Goal: Information Seeking & Learning: Check status

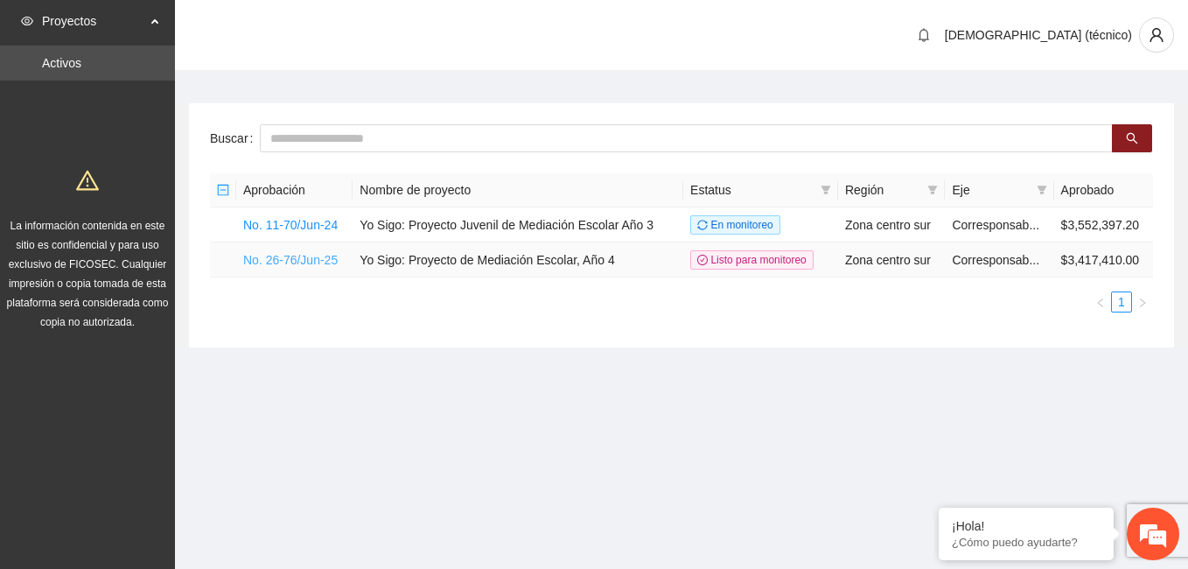
click at [287, 257] on link "No. 26-76/Jun-25" at bounding box center [290, 260] width 95 height 14
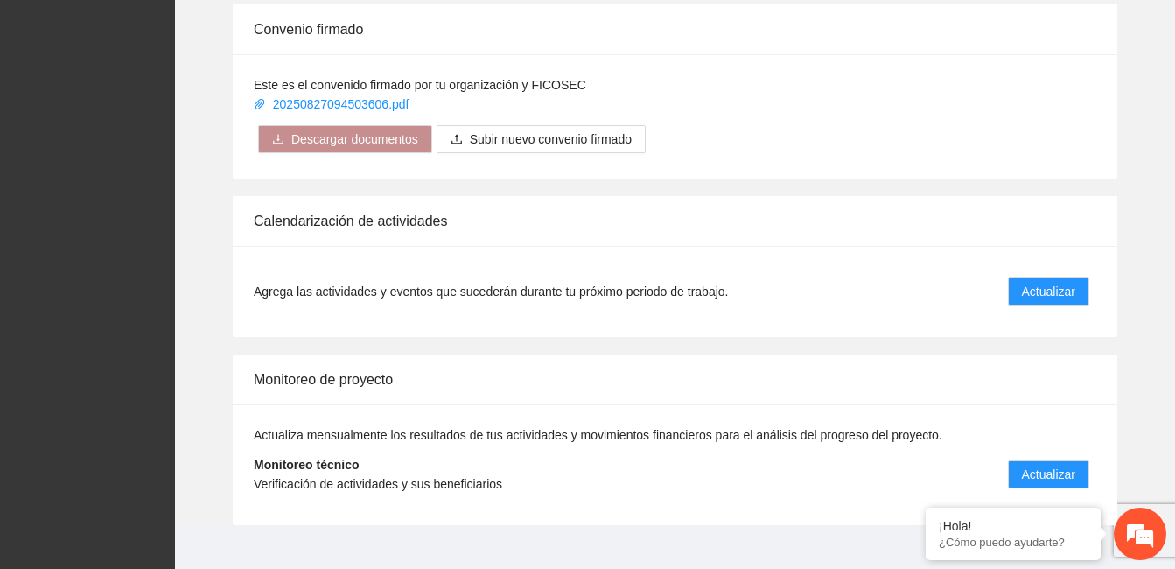
scroll to position [1330, 0]
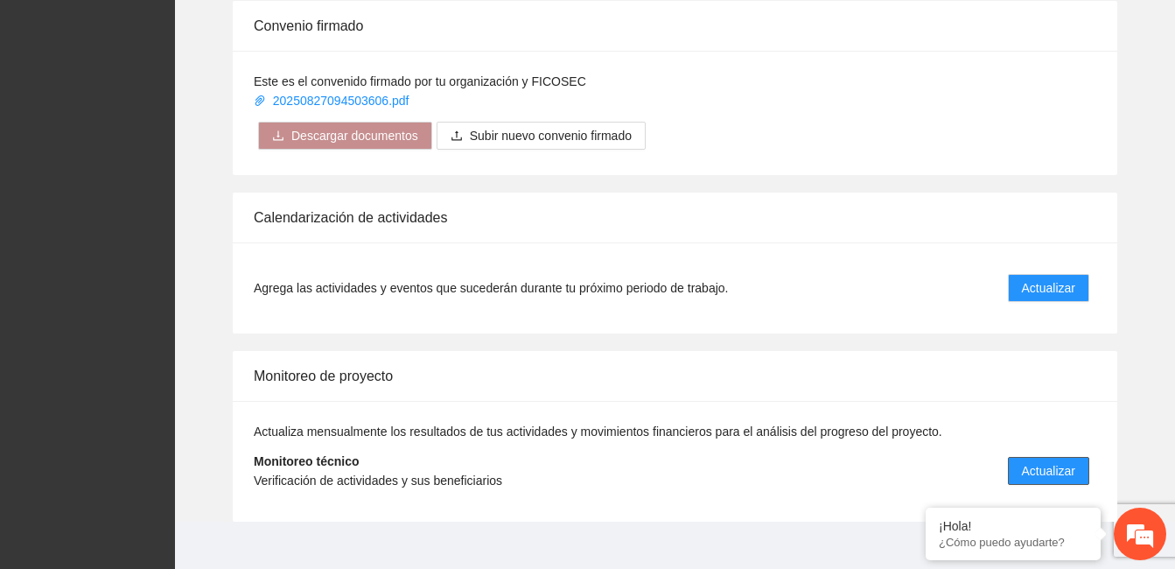
click at [1046, 461] on span "Actualizar" at bounding box center [1048, 470] width 53 height 19
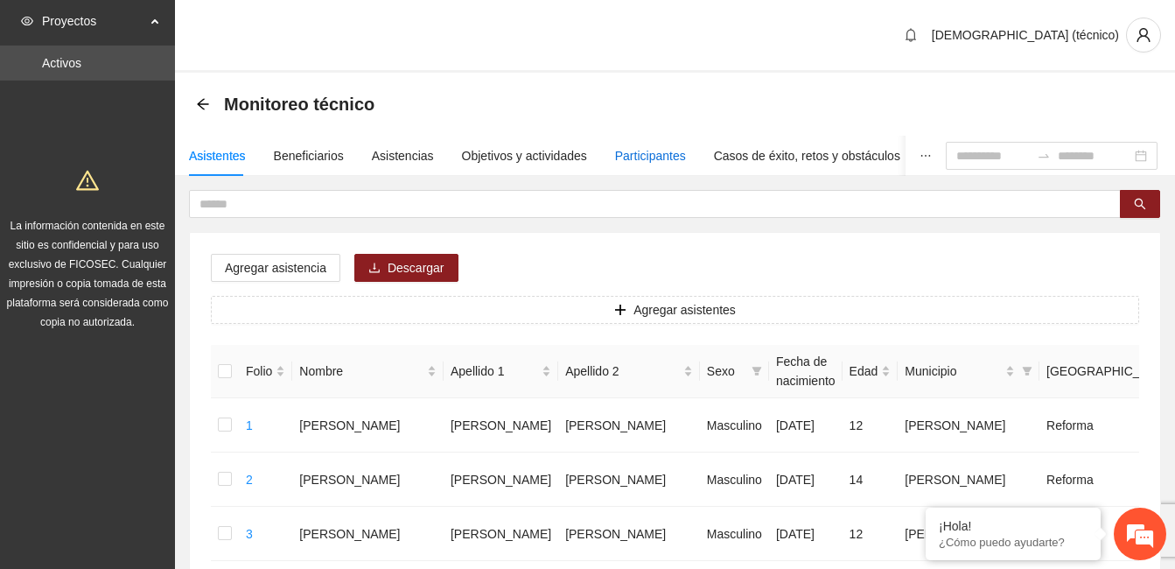
click at [643, 153] on div "Participantes" at bounding box center [650, 155] width 71 height 19
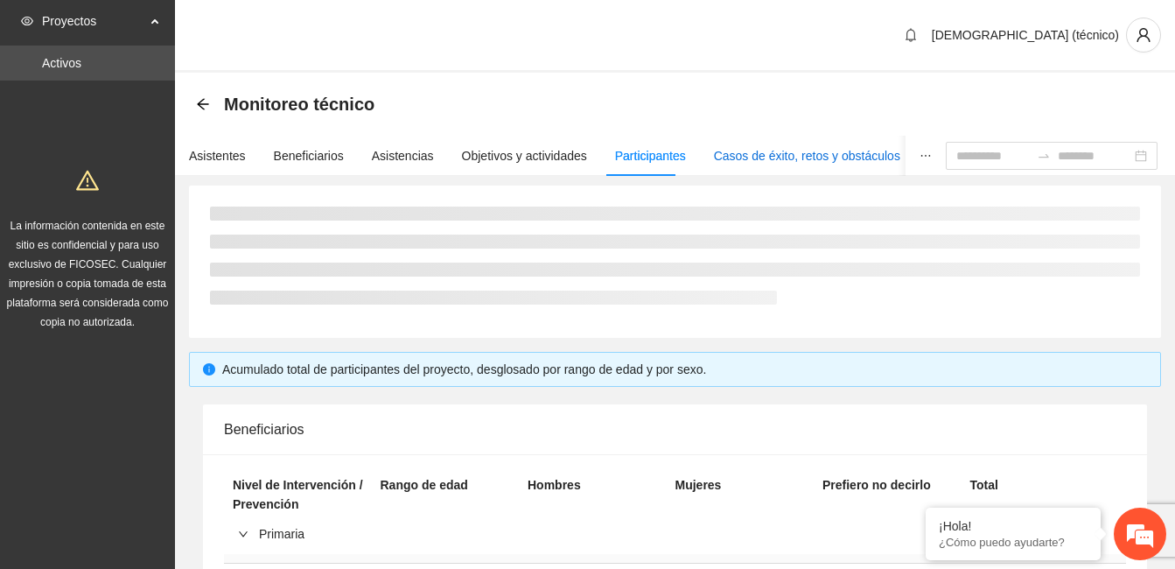
click at [739, 151] on div "Casos de éxito, retos y obstáculos" at bounding box center [807, 155] width 186 height 19
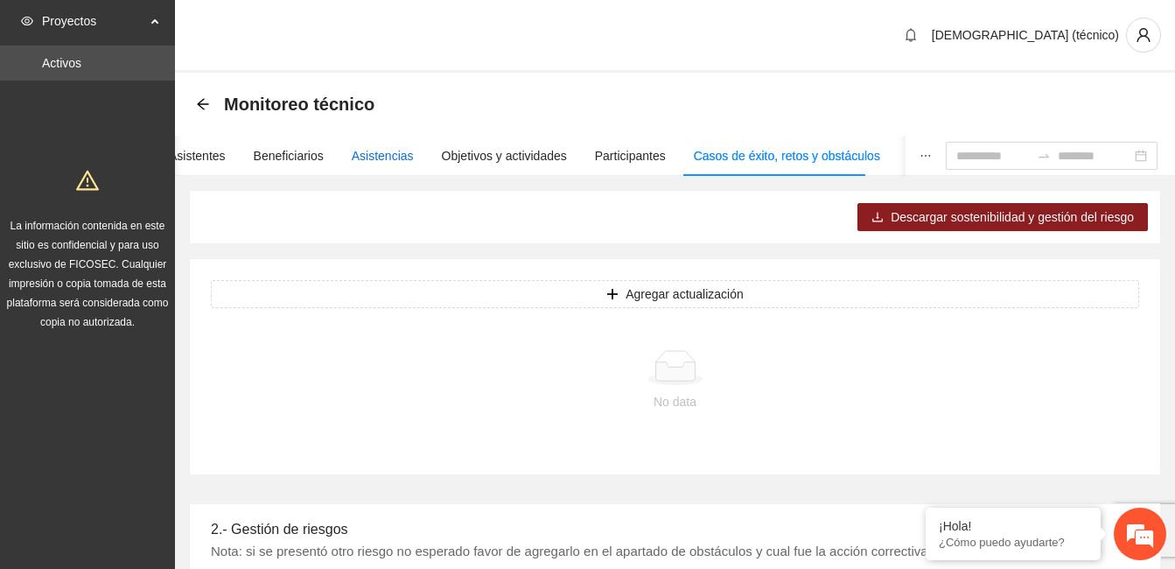
click at [361, 152] on div "Asistencias" at bounding box center [383, 155] width 62 height 19
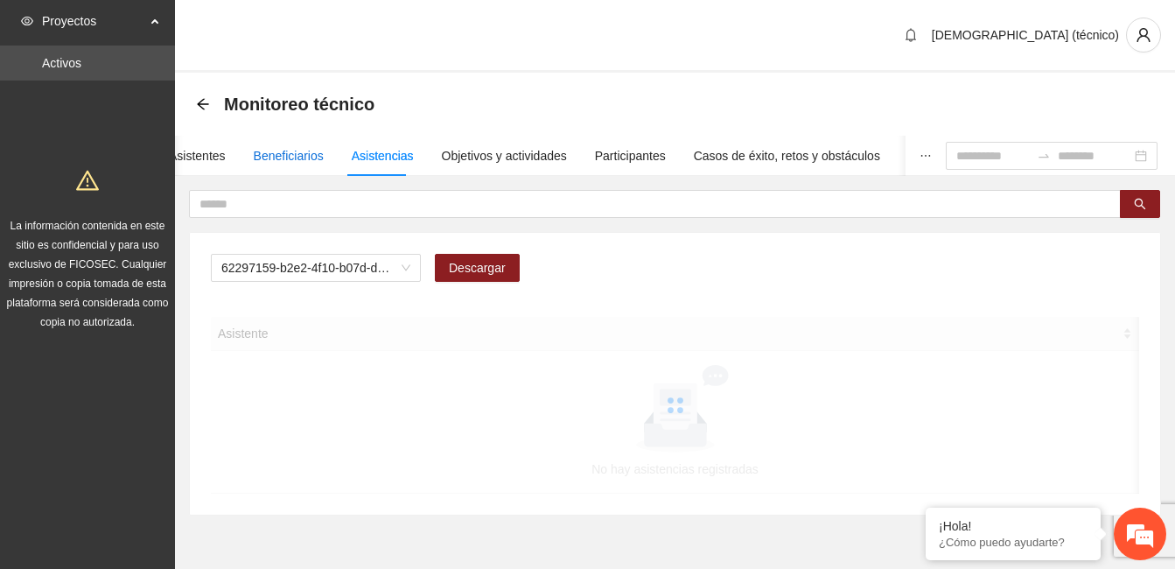
click at [278, 148] on div "Beneficiarios" at bounding box center [289, 155] width 70 height 19
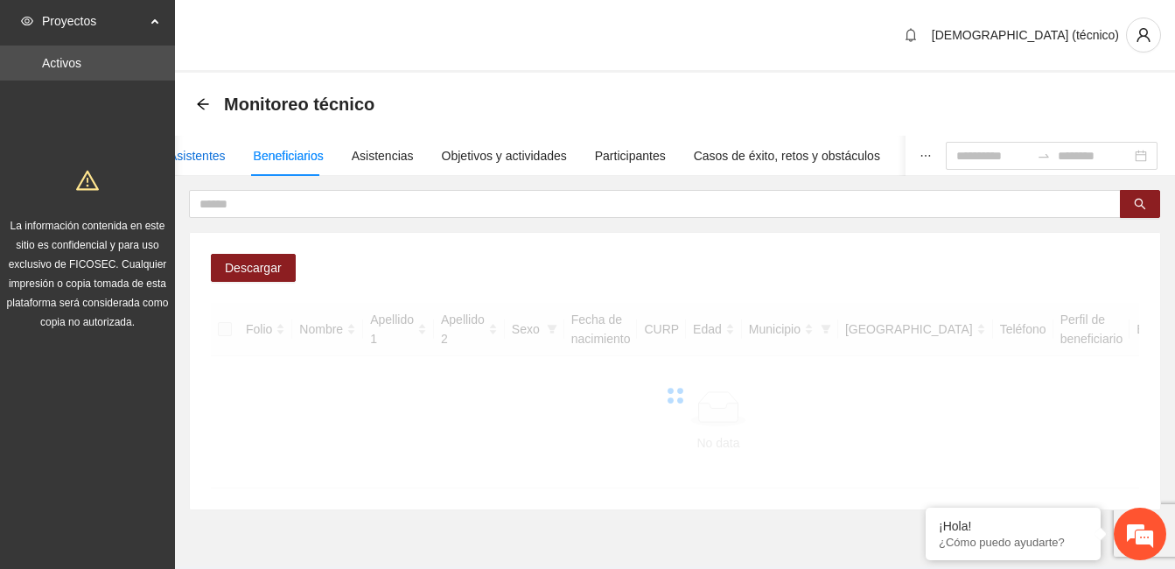
click at [207, 152] on div "Asistentes" at bounding box center [197, 155] width 57 height 19
click at [264, 502] on section "Monitoreo técnico Asistentes Beneficiarios Asistencias Objetivos y actividades …" at bounding box center [675, 320] width 1000 height 494
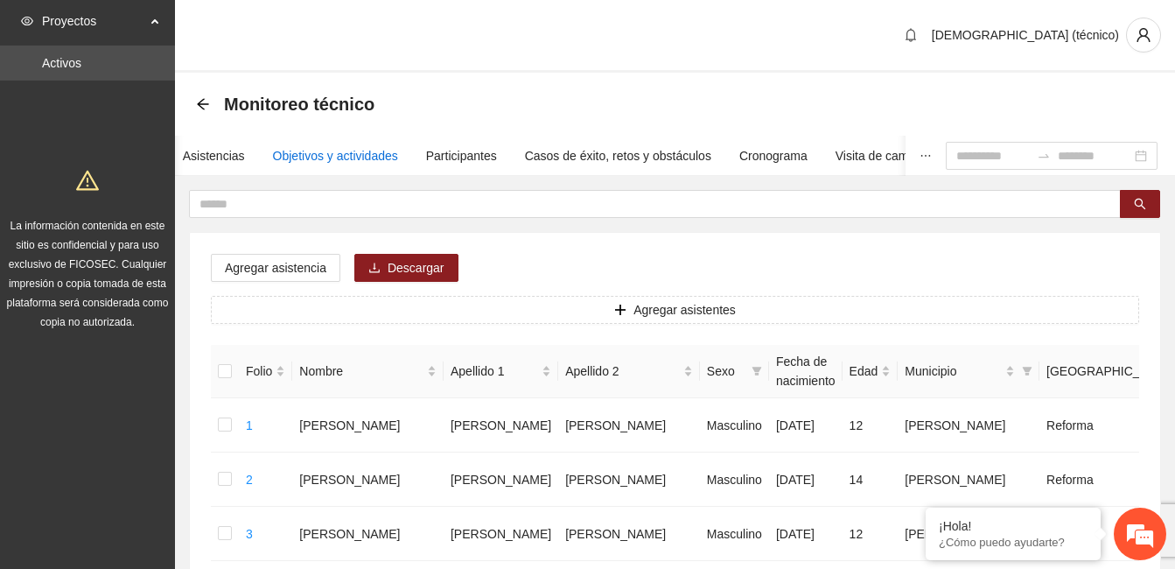
click at [307, 151] on div "Objetivos y actividades" at bounding box center [335, 155] width 125 height 19
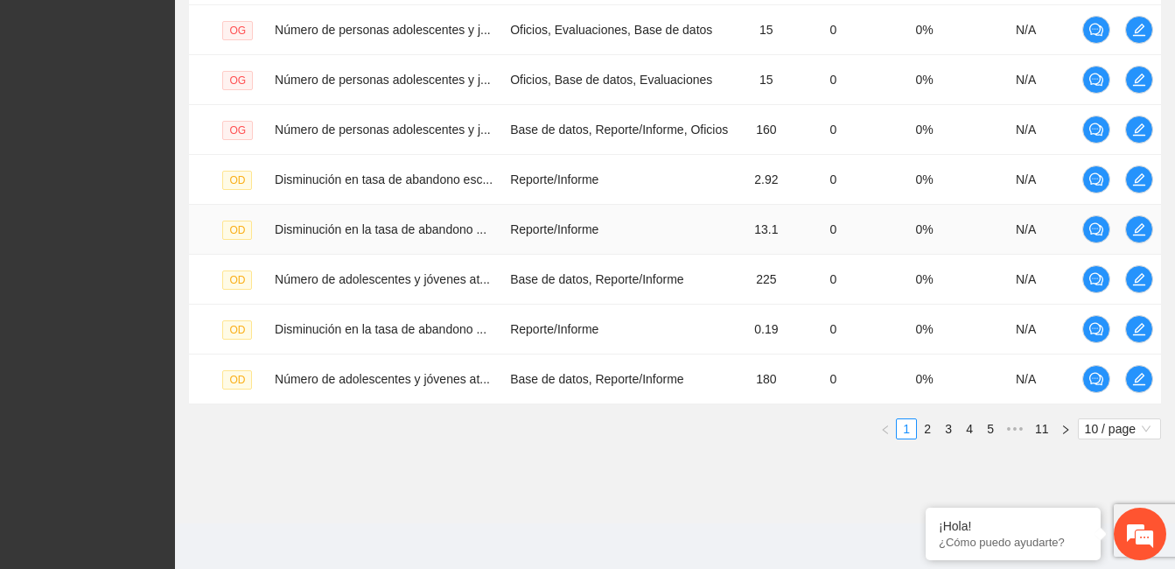
scroll to position [577, 0]
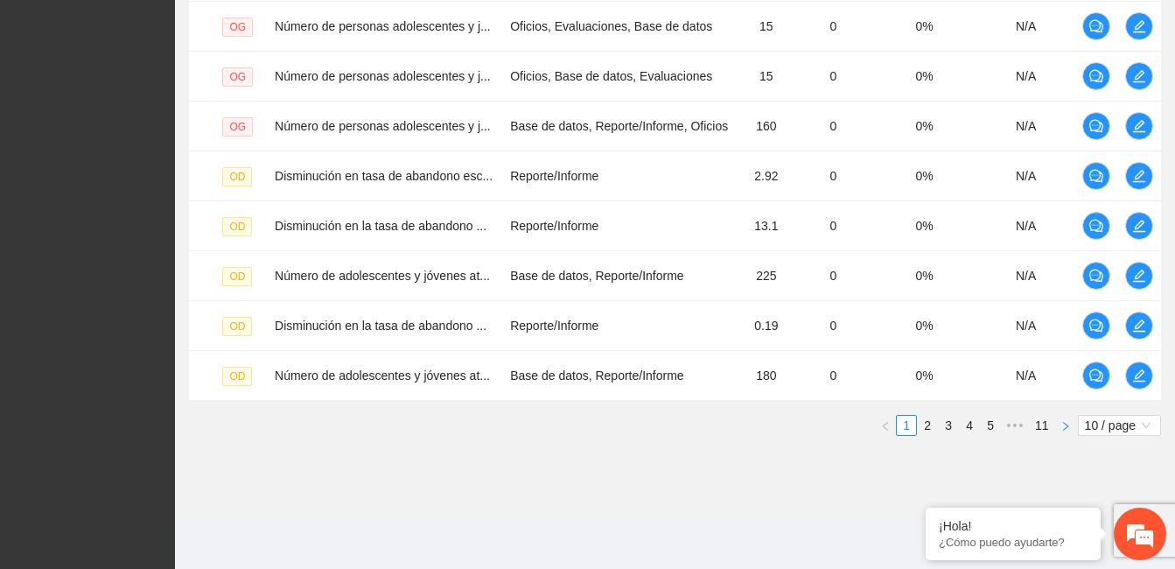
click at [1067, 422] on icon "right" at bounding box center [1066, 426] width 11 height 11
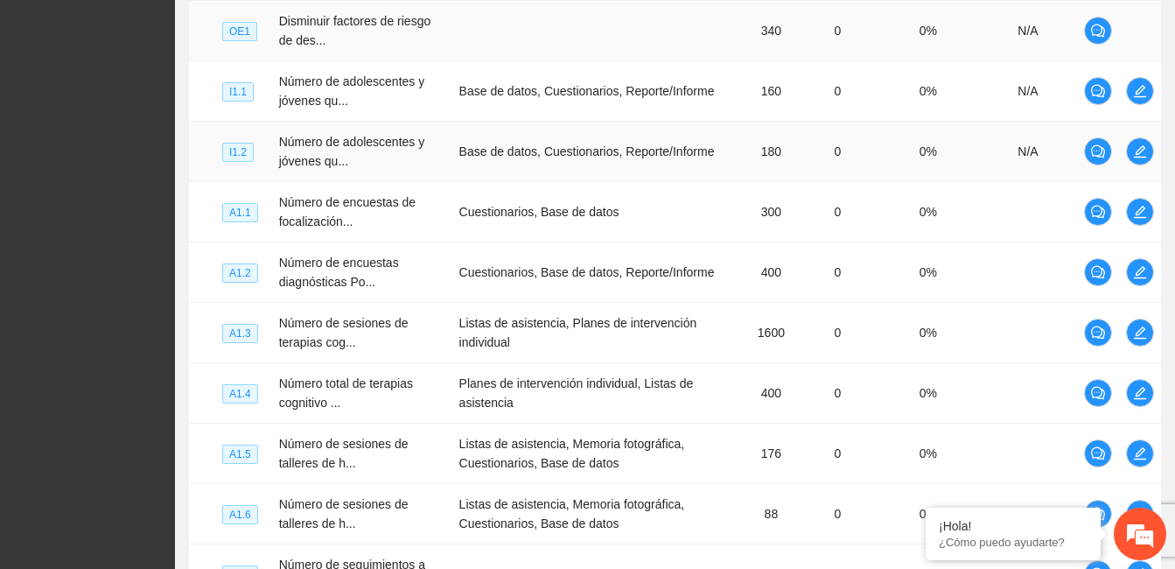
scroll to position [594, 0]
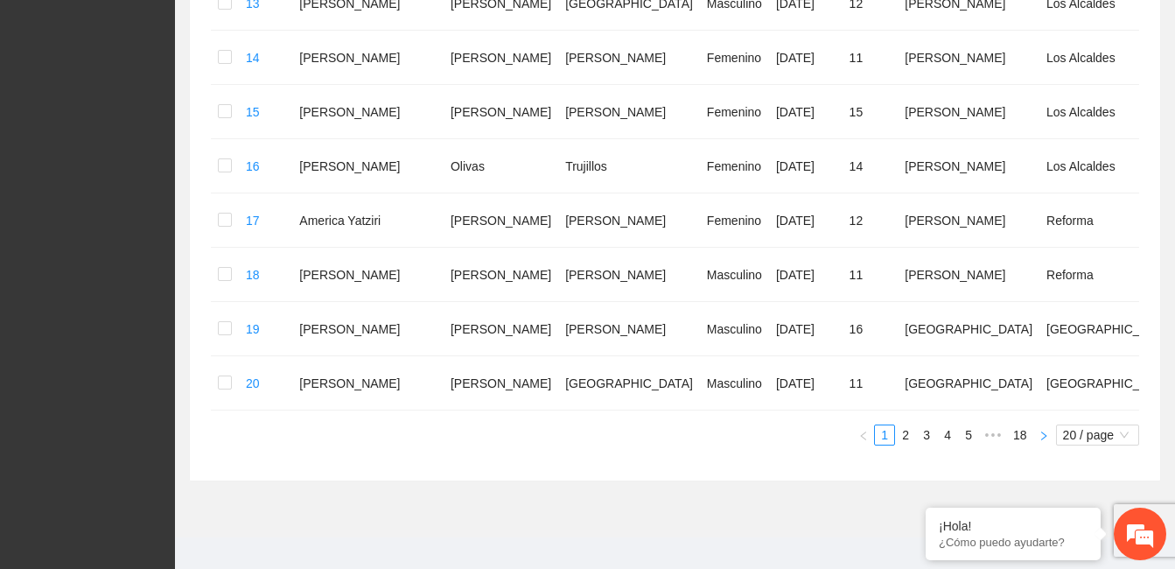
click at [1047, 431] on icon "right" at bounding box center [1044, 436] width 11 height 11
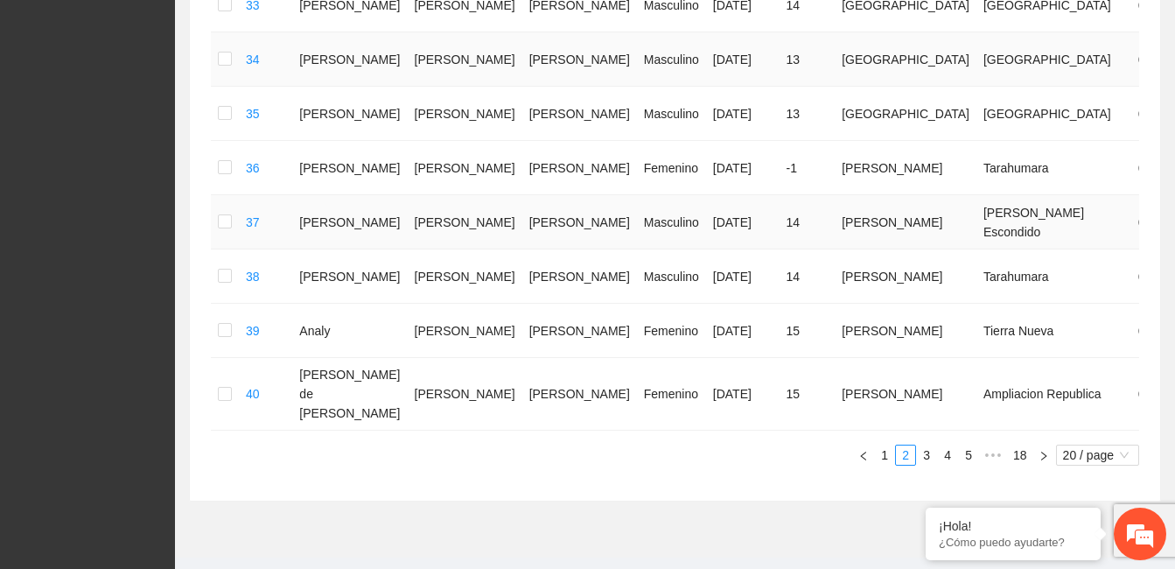
scroll to position [1073, 0]
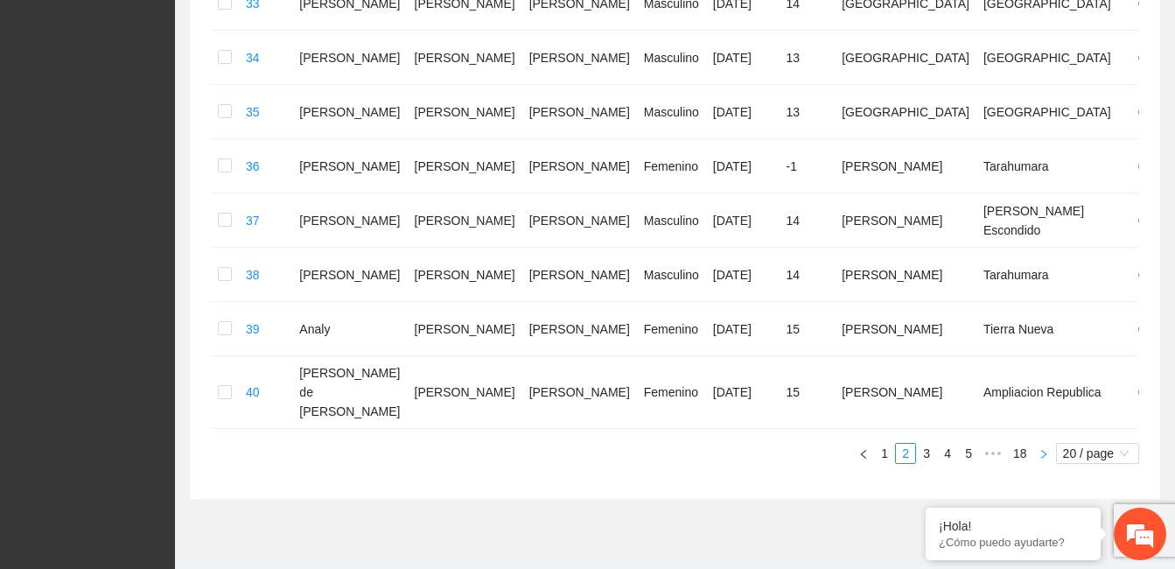
click at [1044, 449] on icon "right" at bounding box center [1043, 453] width 5 height 9
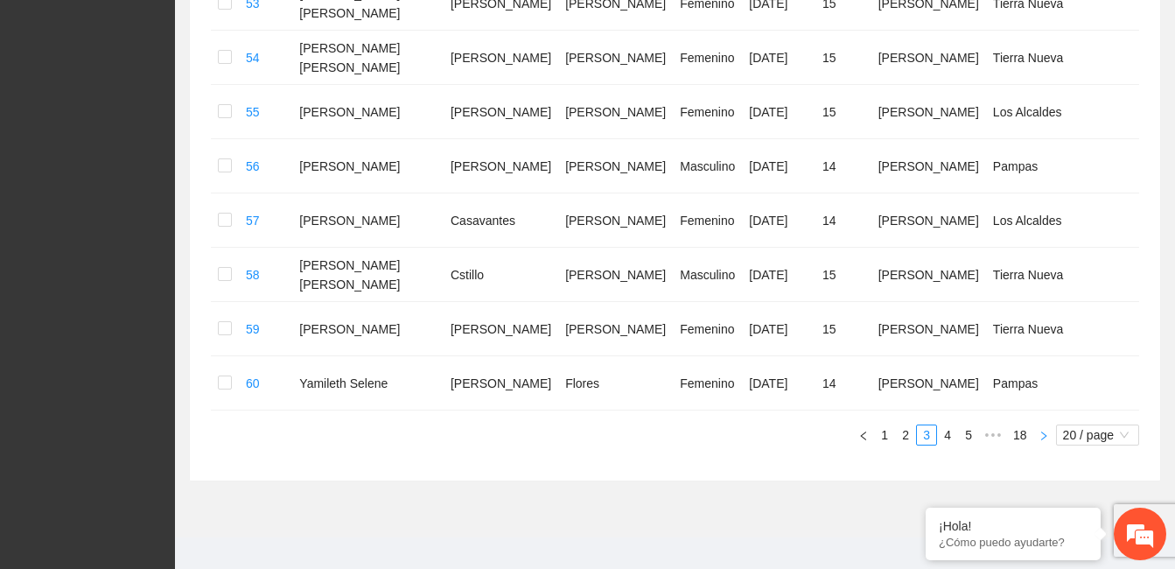
click at [1040, 431] on icon "right" at bounding box center [1044, 436] width 11 height 11
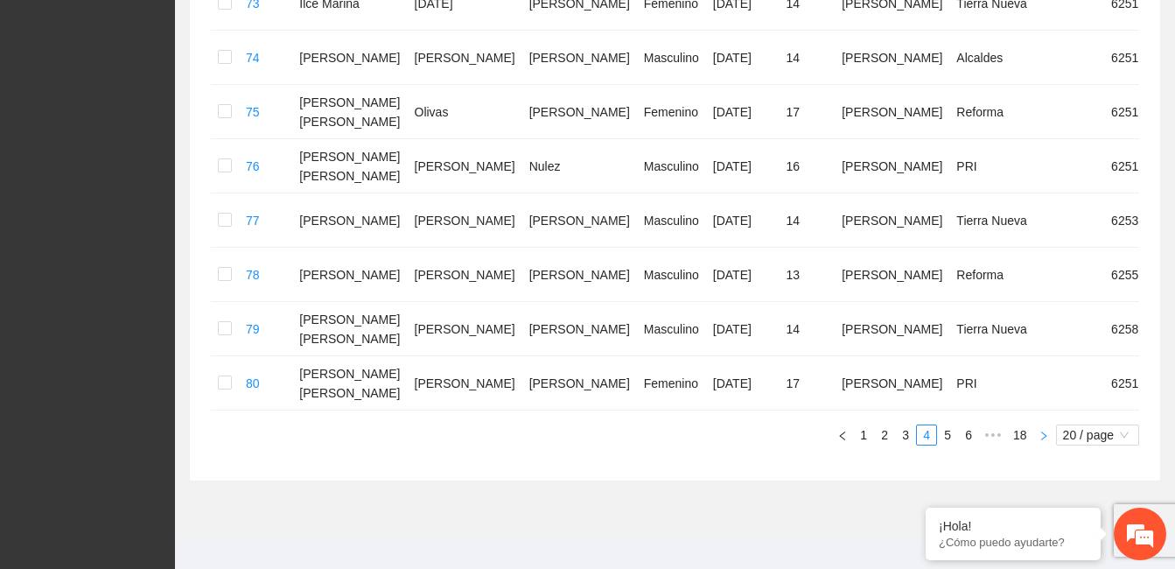
click at [1042, 431] on icon "right" at bounding box center [1044, 436] width 11 height 11
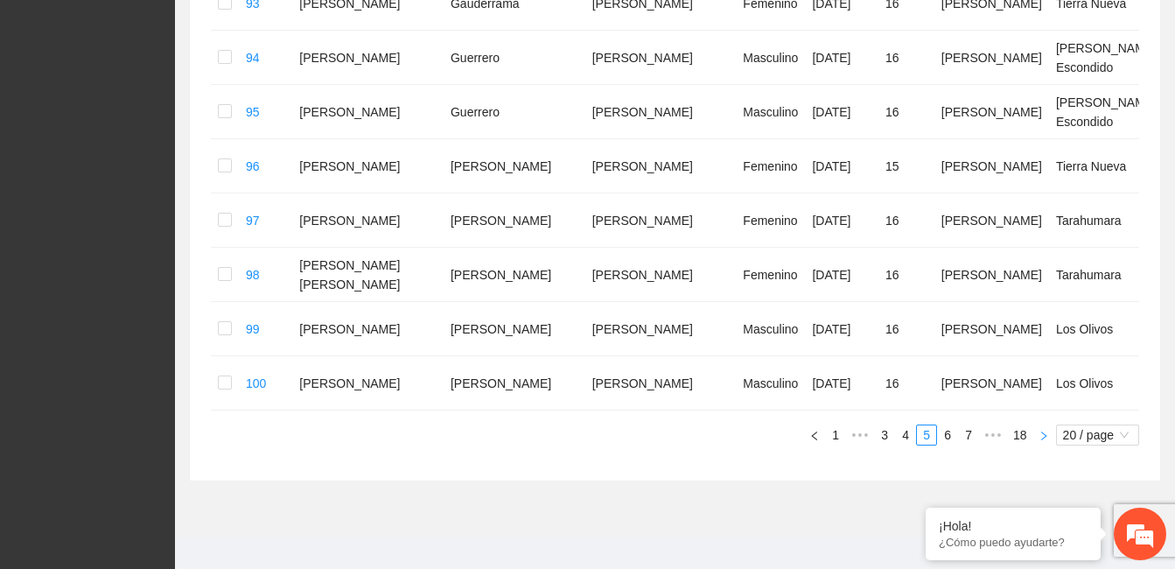
click at [1047, 435] on icon "right" at bounding box center [1044, 436] width 11 height 11
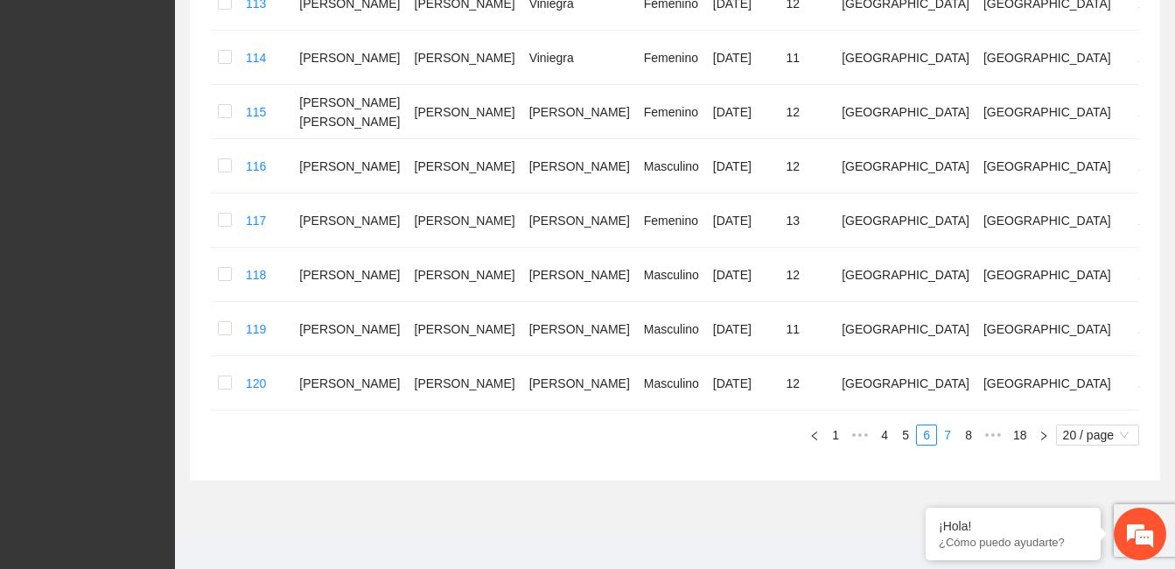
click at [953, 425] on link "7" at bounding box center [947, 434] width 19 height 19
click at [950, 425] on link "8" at bounding box center [947, 434] width 19 height 19
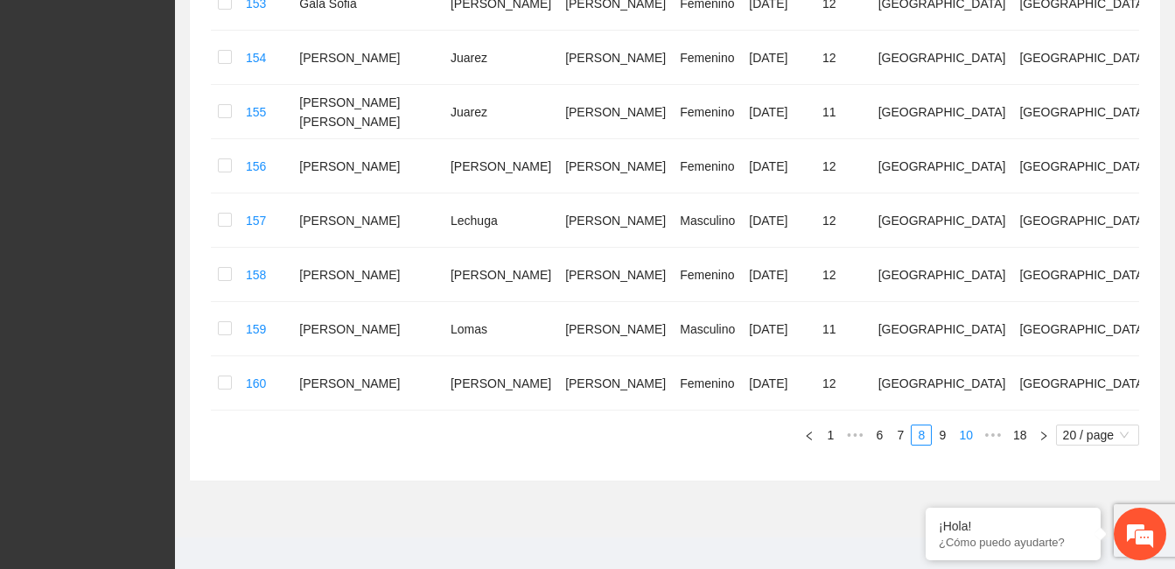
click at [946, 425] on link "9" at bounding box center [942, 434] width 19 height 19
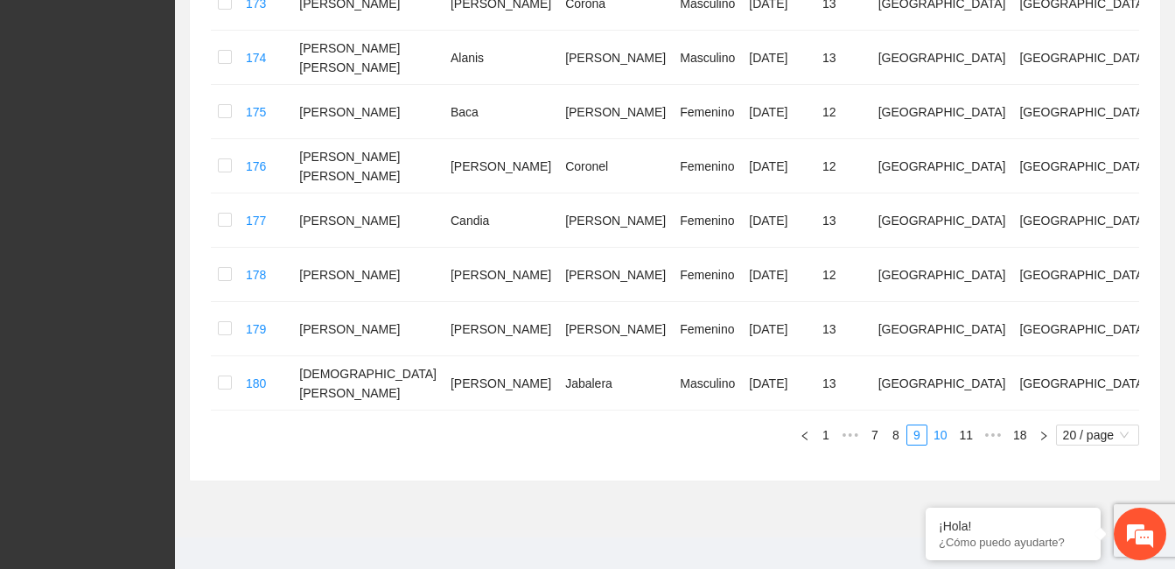
click at [945, 425] on link "10" at bounding box center [940, 434] width 25 height 19
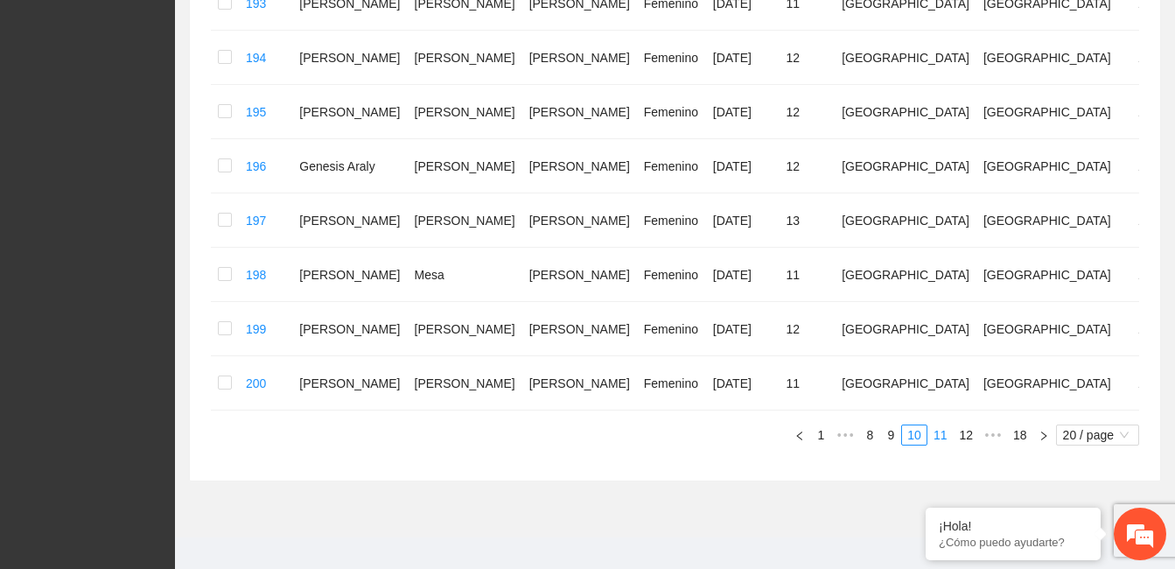
click at [945, 425] on link "11" at bounding box center [940, 434] width 25 height 19
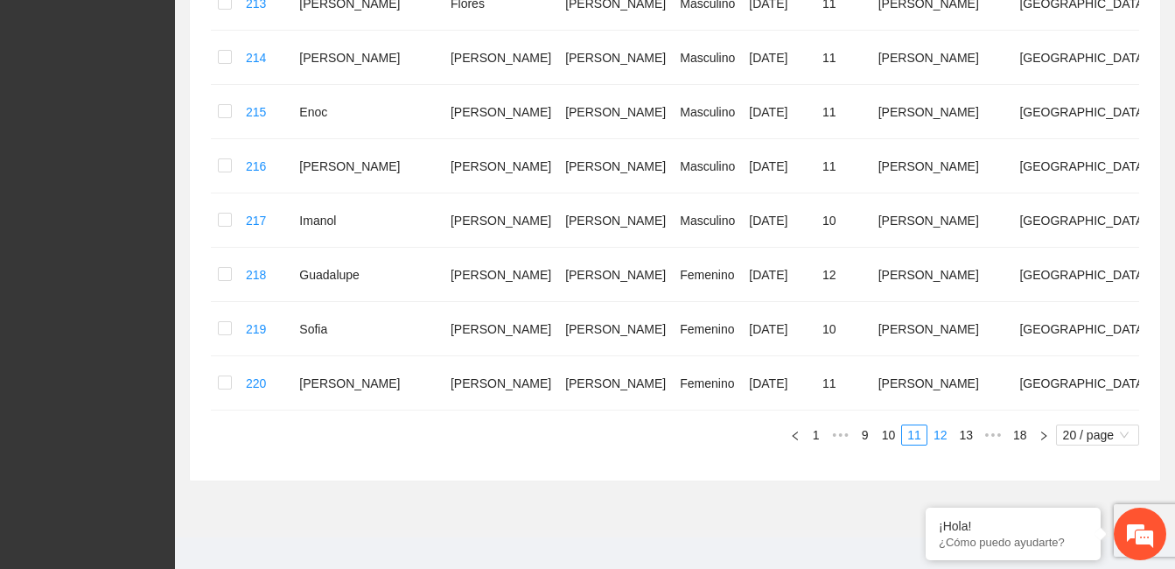
click at [945, 425] on link "12" at bounding box center [940, 434] width 25 height 19
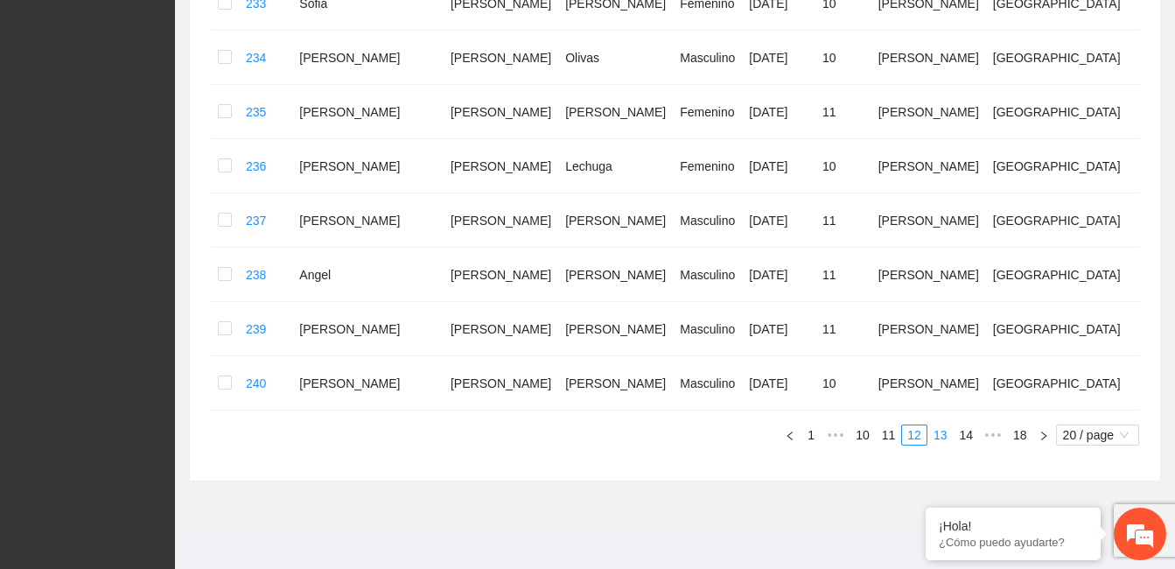
click at [948, 425] on link "13" at bounding box center [940, 434] width 25 height 19
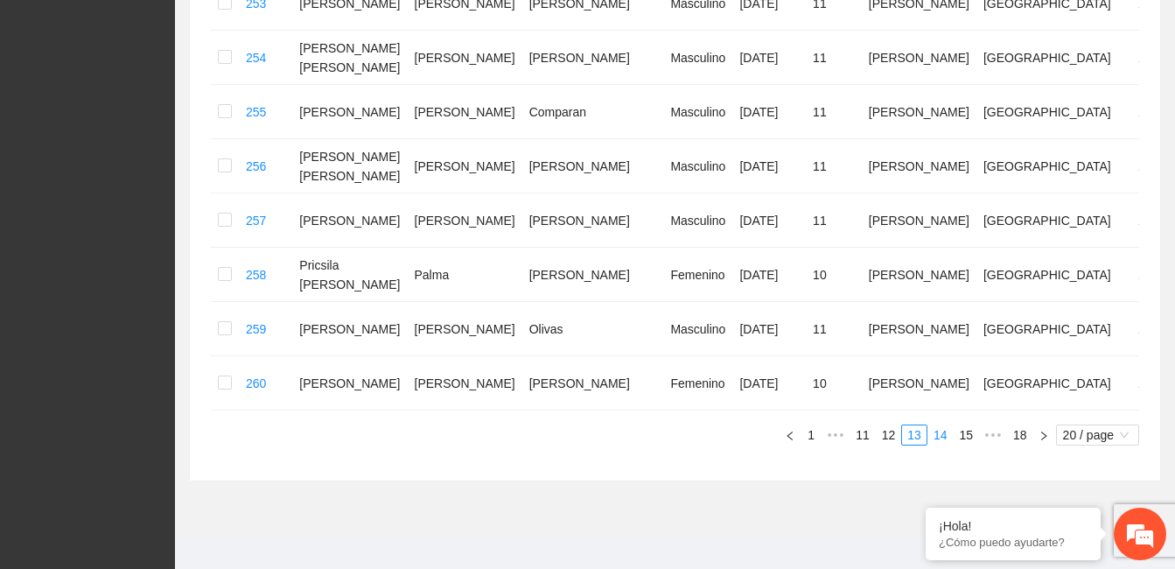
click at [947, 425] on link "14" at bounding box center [940, 434] width 25 height 19
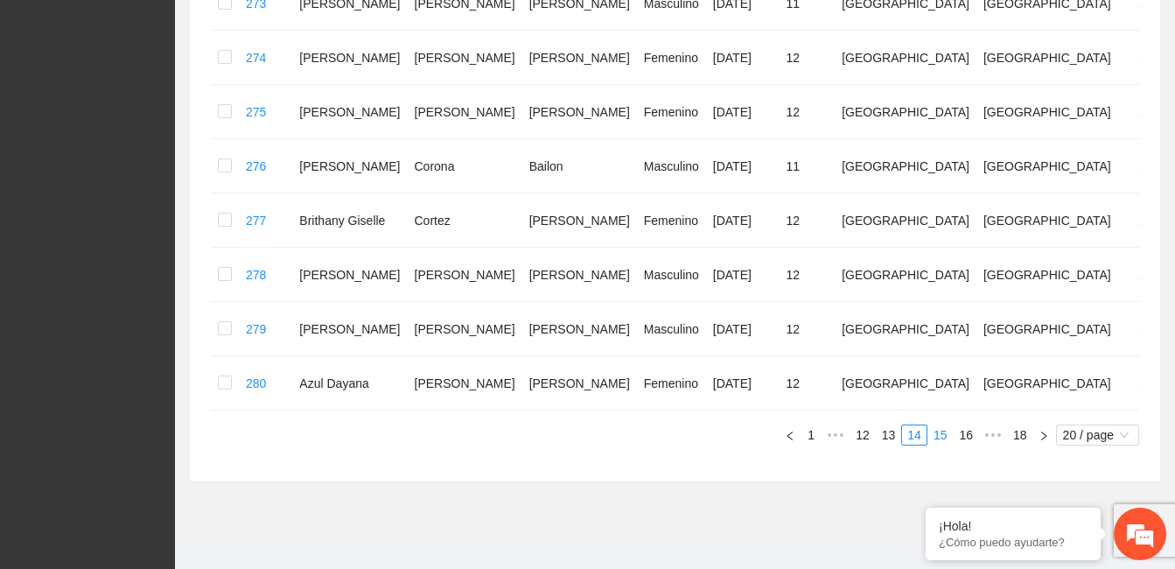
click at [952, 425] on link "15" at bounding box center [940, 434] width 25 height 19
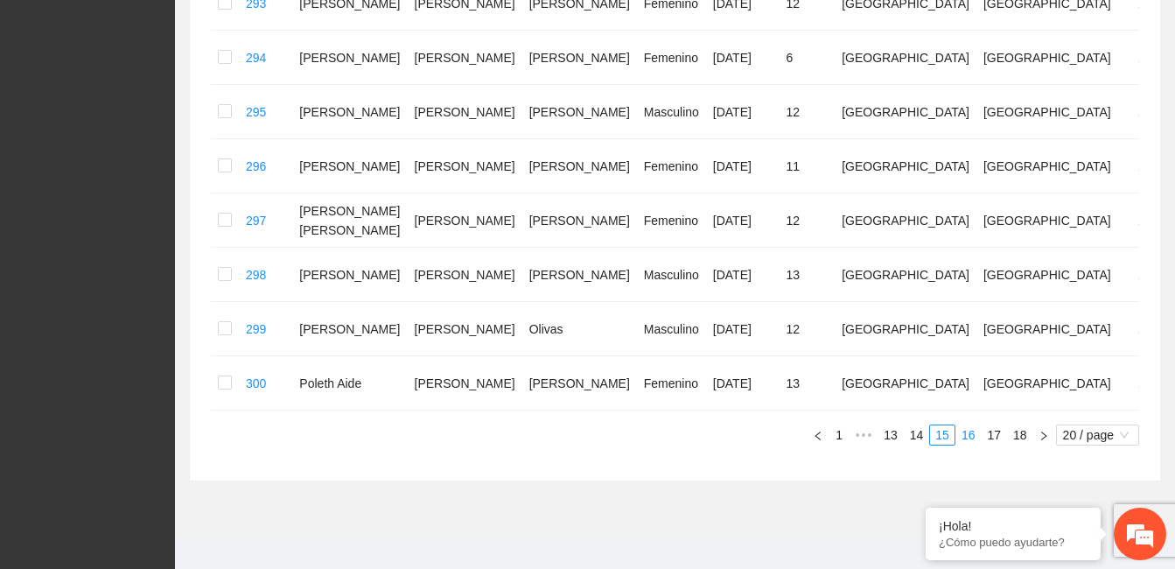
click at [971, 425] on link "16" at bounding box center [968, 434] width 25 height 19
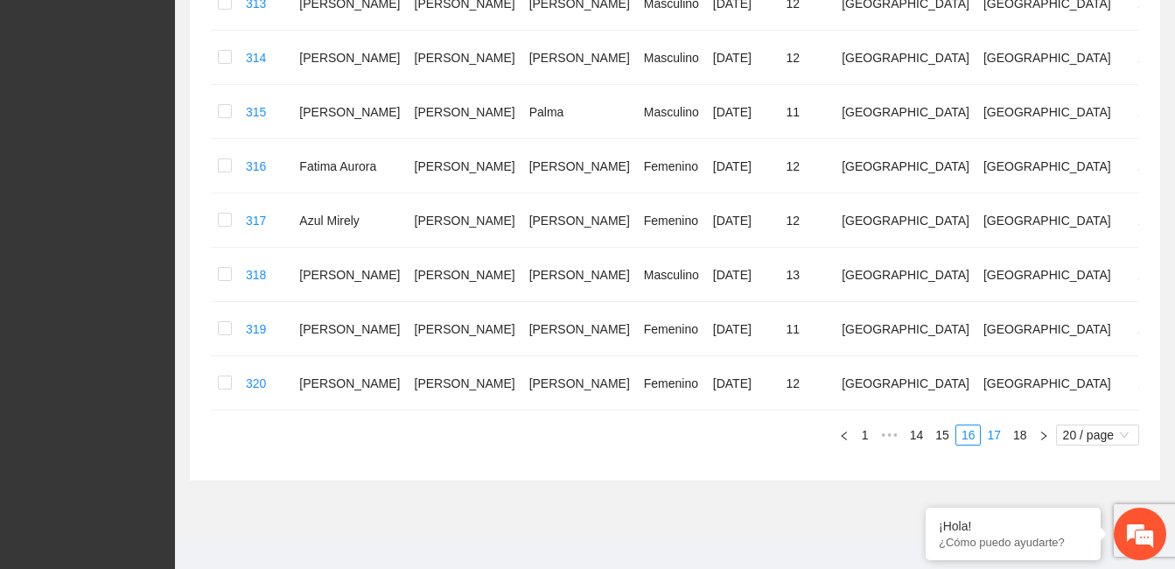
click at [995, 425] on link "17" at bounding box center [994, 434] width 25 height 19
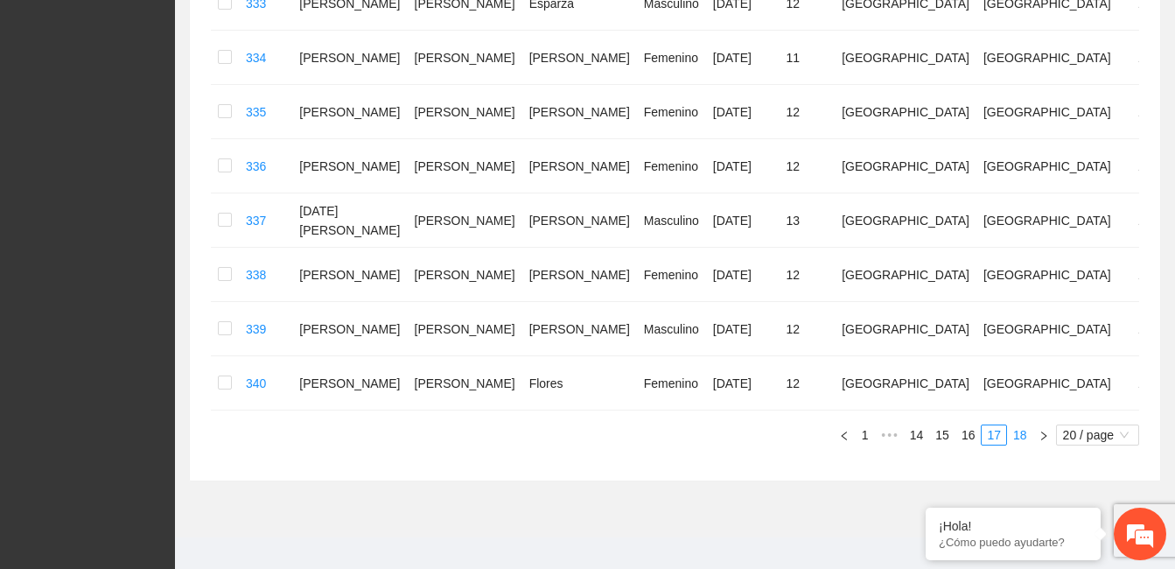
click at [1024, 425] on link "18" at bounding box center [1020, 434] width 25 height 19
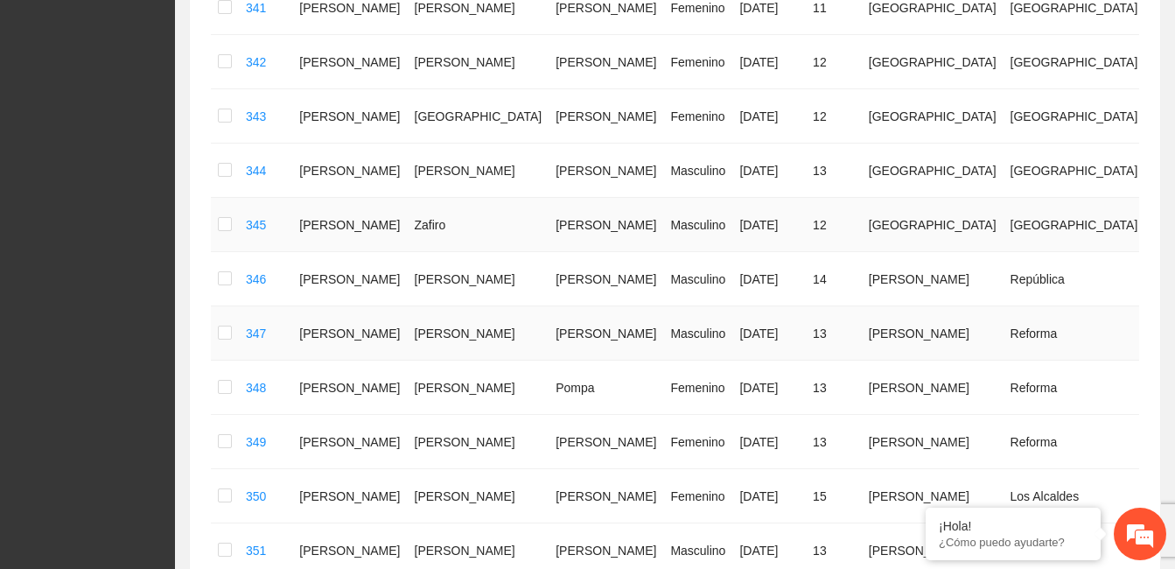
scroll to position [592, 0]
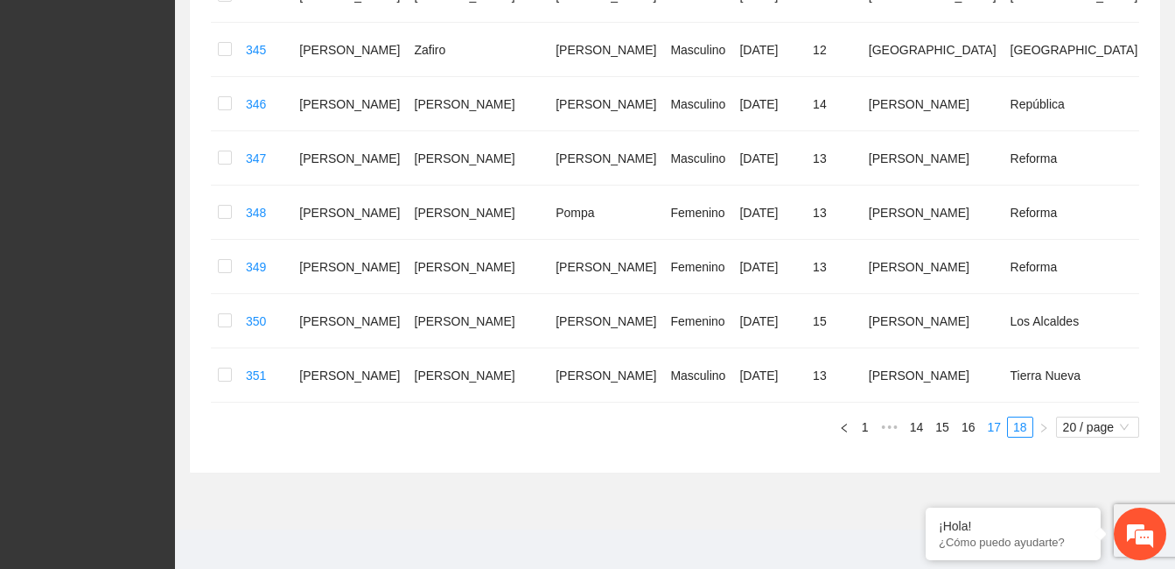
click at [991, 424] on link "17" at bounding box center [994, 426] width 25 height 19
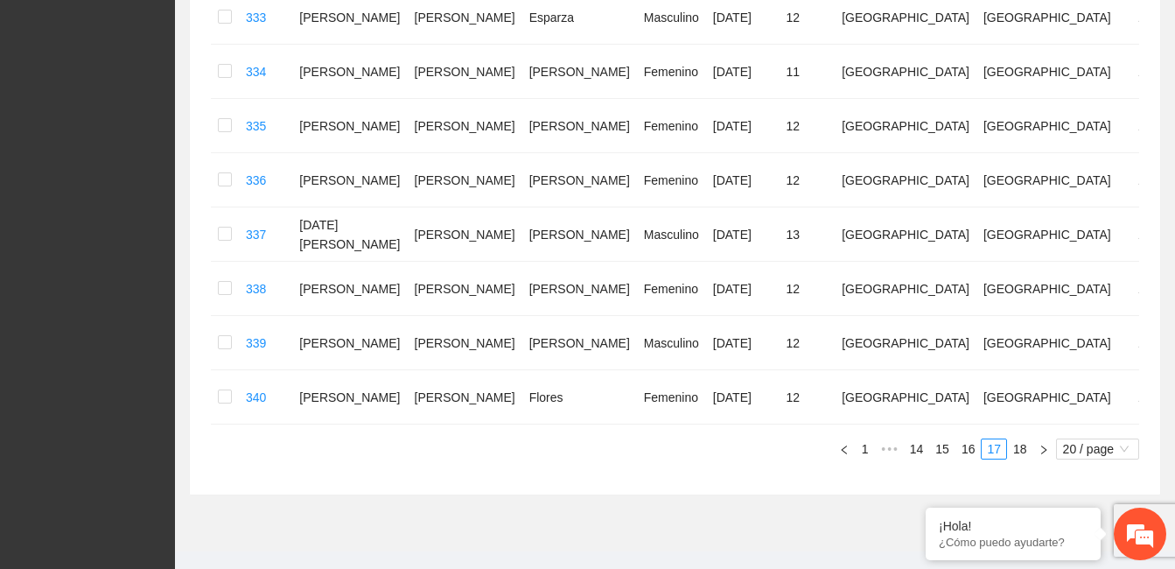
scroll to position [1073, 0]
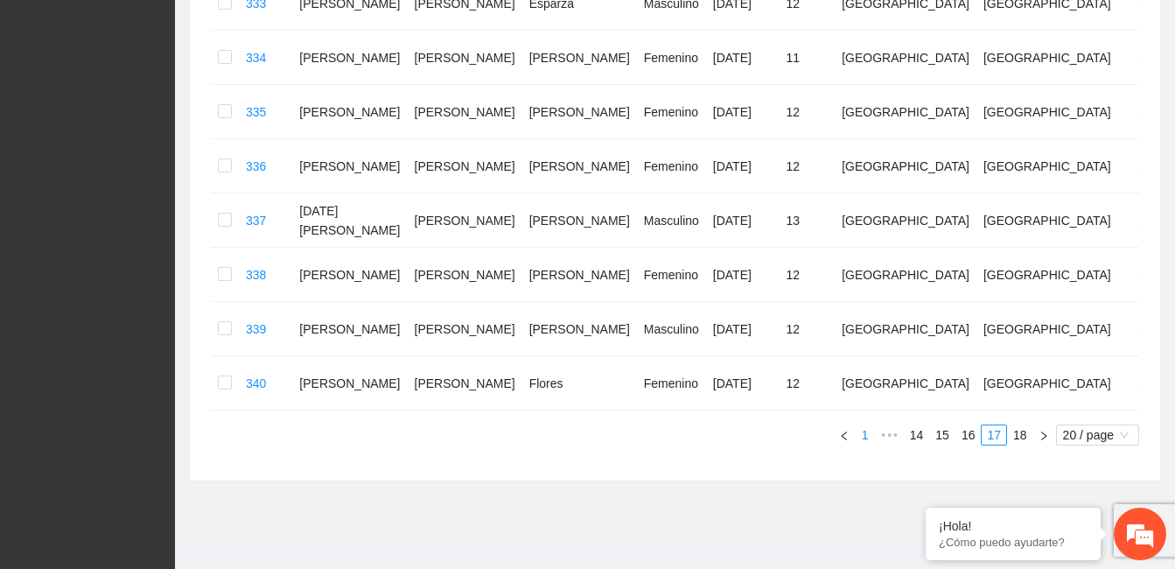
click at [869, 425] on link "1" at bounding box center [865, 434] width 19 height 19
